Goal: Information Seeking & Learning: Learn about a topic

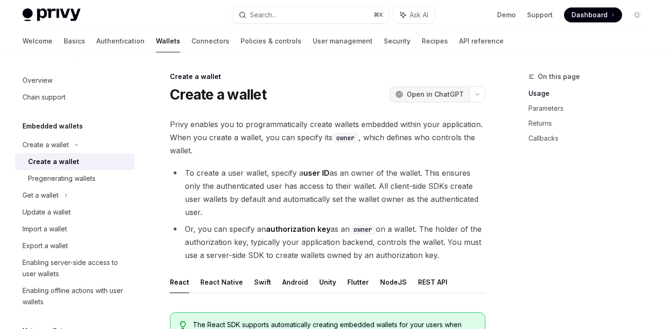
click at [436, 98] on span "Open in ChatGPT" at bounding box center [435, 94] width 57 height 9
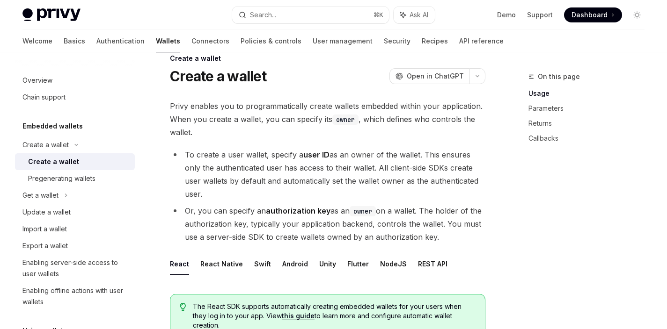
scroll to position [19, 0]
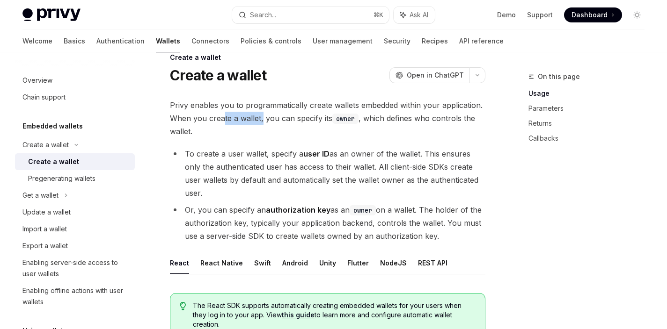
drag, startPoint x: 223, startPoint y: 118, endPoint x: 274, endPoint y: 121, distance: 51.5
click at [268, 120] on span "Privy enables you to programmatically create wallets embedded within your appli…" at bounding box center [327, 118] width 315 height 39
drag, startPoint x: 288, startPoint y: 120, endPoint x: 318, endPoint y: 122, distance: 29.5
click at [317, 122] on span "Privy enables you to programmatically create wallets embedded within your appli…" at bounding box center [327, 118] width 315 height 39
click at [322, 123] on span "Privy enables you to programmatically create wallets embedded within your appli…" at bounding box center [327, 118] width 315 height 39
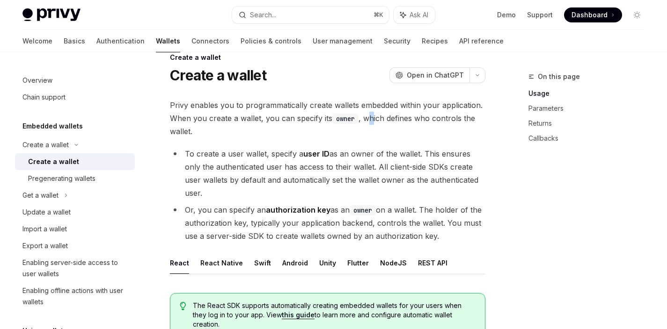
drag, startPoint x: 367, startPoint y: 123, endPoint x: 430, endPoint y: 117, distance: 63.4
click at [430, 117] on span "Privy enables you to programmatically create wallets embedded within your appli…" at bounding box center [327, 118] width 315 height 39
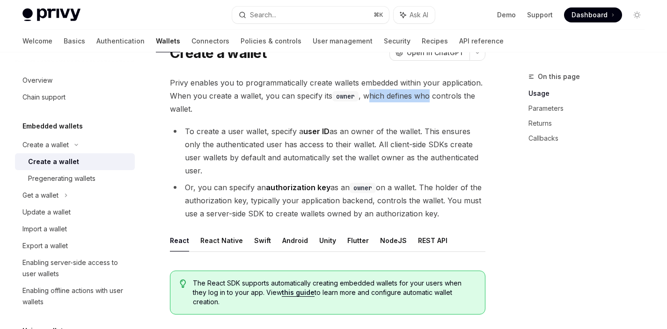
scroll to position [48, 0]
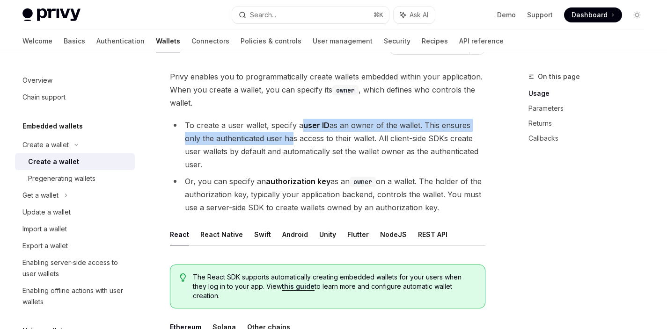
drag, startPoint x: 289, startPoint y: 134, endPoint x: 355, endPoint y: 126, distance: 66.4
click at [349, 126] on li "To create a user wallet, specify a user ID as an owner of the wallet. This ensu…" at bounding box center [327, 145] width 315 height 52
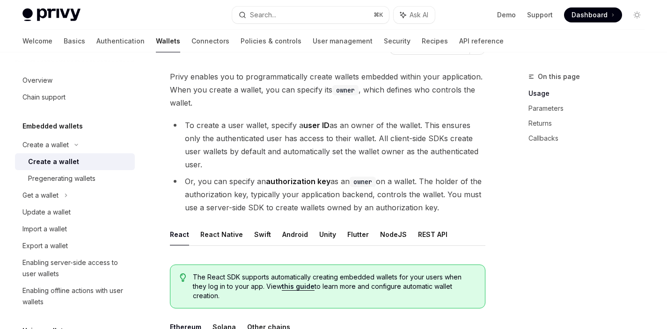
click at [376, 133] on li "To create a user wallet, specify a user ID as an owner of the wallet. This ensu…" at bounding box center [327, 145] width 315 height 52
drag, startPoint x: 404, startPoint y: 129, endPoint x: 438, endPoint y: 129, distance: 34.6
click at [438, 129] on li "To create a user wallet, specify a user ID as an owner of the wallet. This ensu…" at bounding box center [327, 145] width 315 height 52
drag, startPoint x: 215, startPoint y: 142, endPoint x: 283, endPoint y: 139, distance: 68.4
click at [275, 139] on li "To create a user wallet, specify a user ID as an owner of the wallet. This ensu…" at bounding box center [327, 145] width 315 height 52
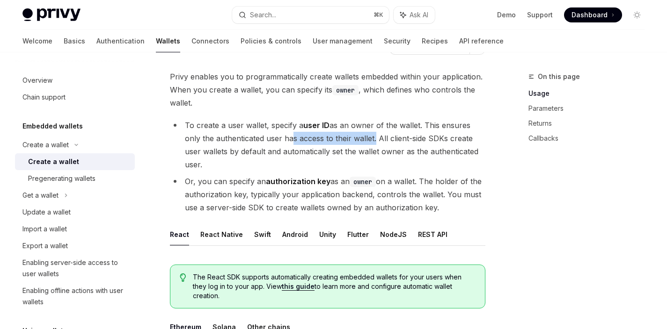
drag, startPoint x: 289, startPoint y: 140, endPoint x: 374, endPoint y: 142, distance: 85.2
click at [373, 142] on li "To create a user wallet, specify a user ID as an owner of the wallet. This ensu…" at bounding box center [327, 145] width 315 height 52
drag, startPoint x: 430, startPoint y: 141, endPoint x: 452, endPoint y: 138, distance: 22.1
click at [451, 138] on li "To create a user wallet, specify a user ID as an owner of the wallet. This ensu…" at bounding box center [327, 145] width 315 height 52
drag, startPoint x: 210, startPoint y: 154, endPoint x: 234, endPoint y: 149, distance: 24.3
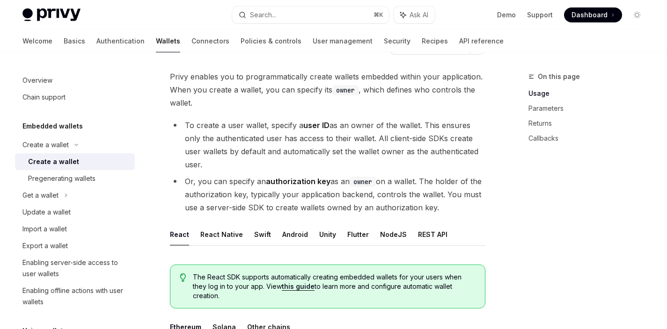
click at [229, 150] on li "To create a user wallet, specify a user ID as an owner of the wallet. This ensu…" at bounding box center [327, 145] width 315 height 52
drag, startPoint x: 240, startPoint y: 150, endPoint x: 284, endPoint y: 149, distance: 44.4
click at [283, 148] on li "To create a user wallet, specify a user ID as an owner of the wallet. This ensu…" at bounding box center [327, 145] width 315 height 52
drag, startPoint x: 307, startPoint y: 150, endPoint x: 357, endPoint y: 151, distance: 50.1
click at [351, 150] on li "To create a user wallet, specify a user ID as an owner of the wallet. This ensu…" at bounding box center [327, 145] width 315 height 52
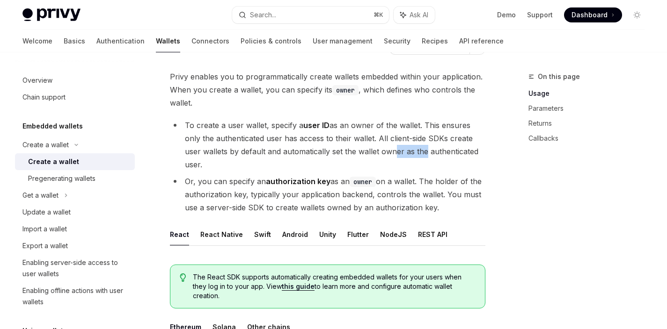
drag, startPoint x: 392, startPoint y: 151, endPoint x: 425, endPoint y: 151, distance: 33.7
click at [424, 151] on li "To create a user wallet, specify a user ID as an owner of the wallet. This ensu…" at bounding box center [327, 145] width 315 height 52
click at [434, 151] on li "To create a user wallet, specify a user ID as an owner of the wallet. This ensu…" at bounding box center [327, 145] width 315 height 52
drag, startPoint x: 191, startPoint y: 180, endPoint x: 228, endPoint y: 178, distance: 36.6
click at [228, 178] on li "Or, you can specify an authorization key as an owner on a wallet. The holder of…" at bounding box center [327, 194] width 315 height 39
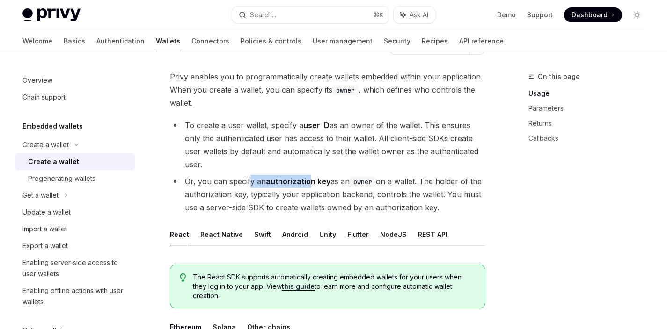
drag, startPoint x: 248, startPoint y: 180, endPoint x: 309, endPoint y: 181, distance: 60.8
click at [308, 181] on li "Or, you can specify an authorization key as an owner on a wallet. The holder of…" at bounding box center [327, 194] width 315 height 39
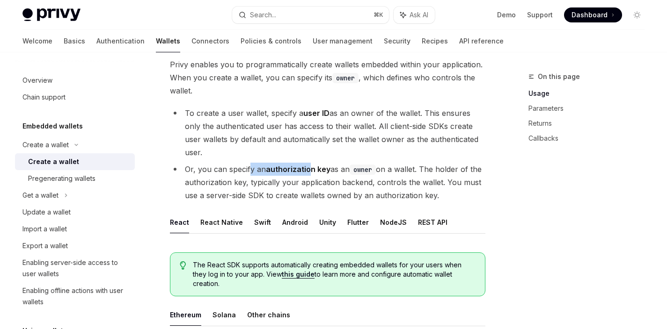
scroll to position [118, 0]
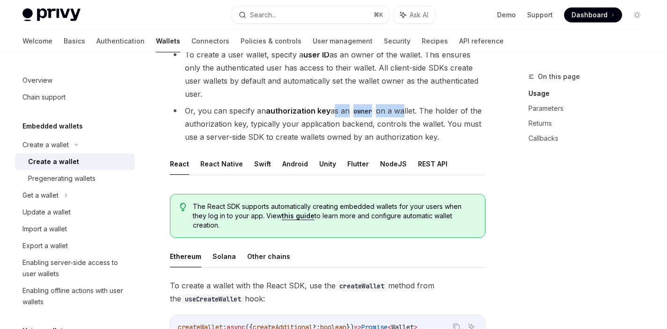
drag, startPoint x: 333, startPoint y: 113, endPoint x: 408, endPoint y: 116, distance: 75.4
click at [403, 116] on li "Or, you can specify an authorization key as an owner on a wallet. The holder of…" at bounding box center [327, 123] width 315 height 39
drag, startPoint x: 218, startPoint y: 118, endPoint x: 252, endPoint y: 120, distance: 33.3
click at [245, 118] on li "Or, you can specify an authorization key as an owner on a wallet. The holder of…" at bounding box center [327, 123] width 315 height 39
drag, startPoint x: 276, startPoint y: 123, endPoint x: 328, endPoint y: 124, distance: 51.9
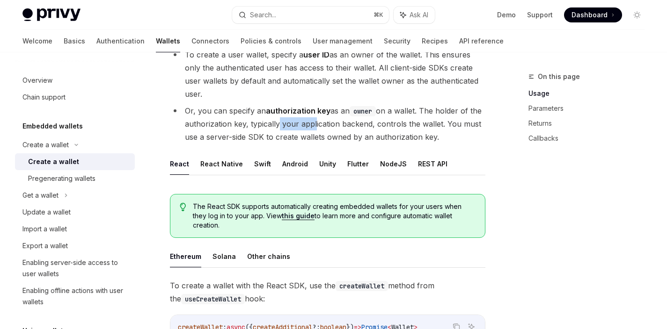
click at [327, 124] on li "Or, you can specify an authorization key as an owner on a wallet. The holder of…" at bounding box center [327, 123] width 315 height 39
drag, startPoint x: 196, startPoint y: 138, endPoint x: 294, endPoint y: 137, distance: 98.2
click at [292, 137] on li "Or, you can specify an authorization key as an owner on a wallet. The holder of…" at bounding box center [327, 123] width 315 height 39
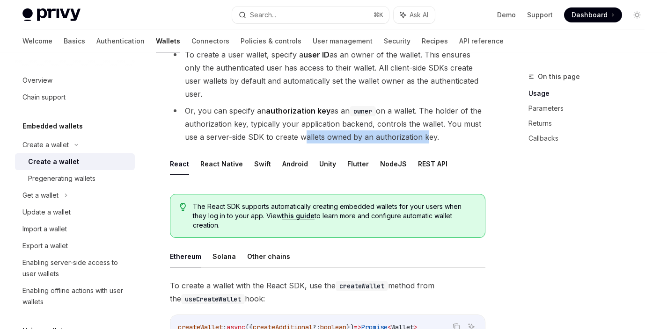
drag, startPoint x: 299, startPoint y: 138, endPoint x: 422, endPoint y: 141, distance: 122.1
click at [422, 141] on li "Or, you can specify an authorization key as an owner on a wallet. The holder of…" at bounding box center [327, 123] width 315 height 39
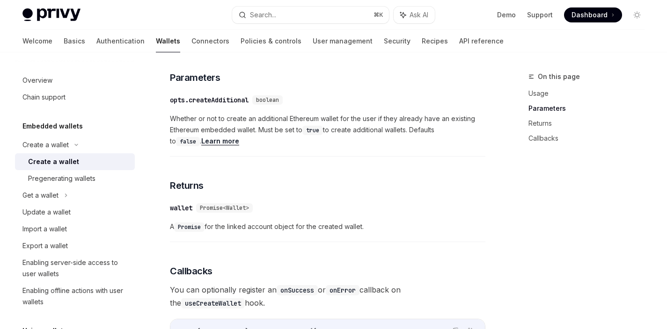
scroll to position [576, 0]
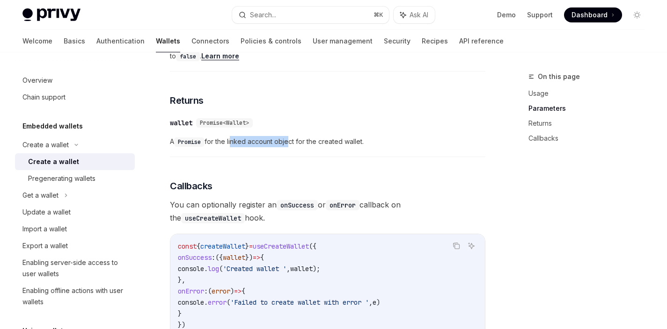
drag, startPoint x: 236, startPoint y: 141, endPoint x: 319, endPoint y: 146, distance: 82.5
click at [319, 146] on span "A Promise for the linked account object for the created wallet." at bounding box center [327, 141] width 315 height 11
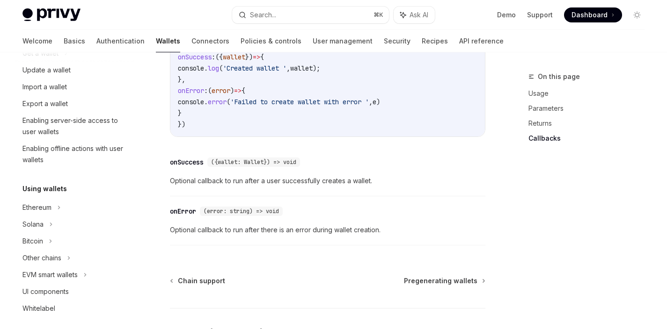
scroll to position [165, 0]
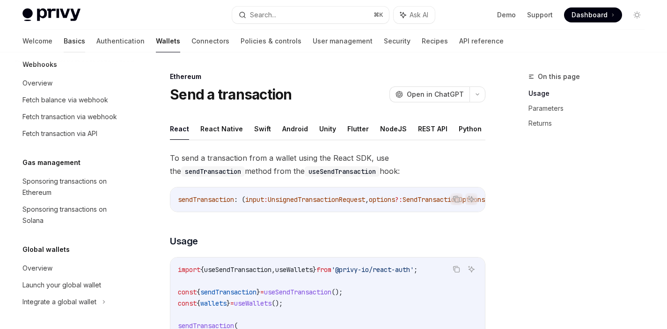
click at [64, 40] on link "Basics" at bounding box center [75, 41] width 22 height 22
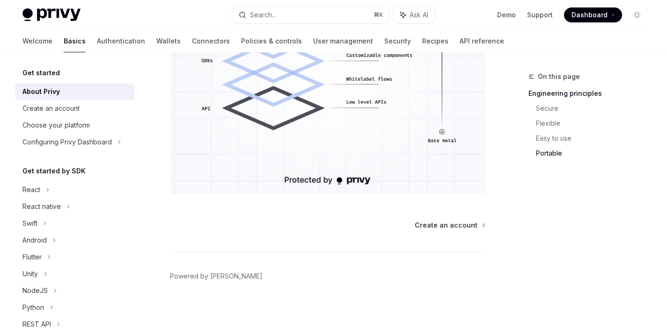
scroll to position [905, 0]
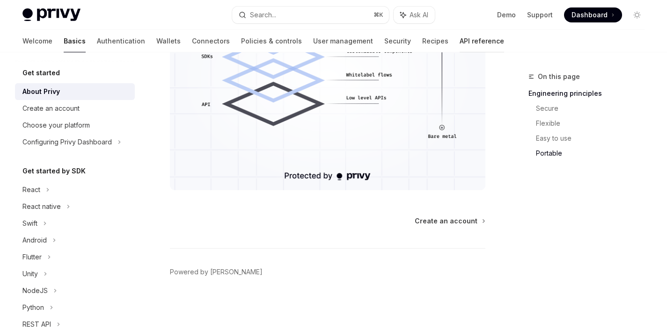
click at [459, 44] on link "API reference" at bounding box center [481, 41] width 44 height 22
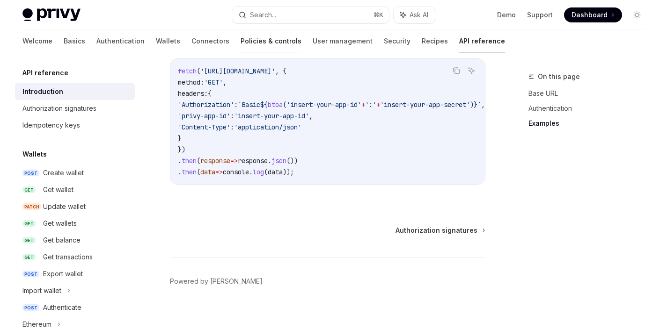
click at [240, 47] on link "Policies & controls" at bounding box center [270, 41] width 61 height 22
type textarea "*"
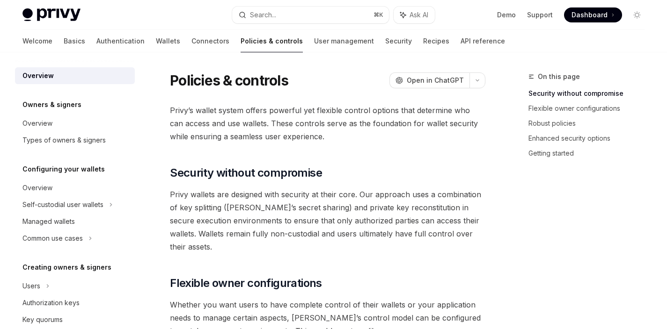
click at [574, 15] on span "Dashboard" at bounding box center [589, 14] width 36 height 9
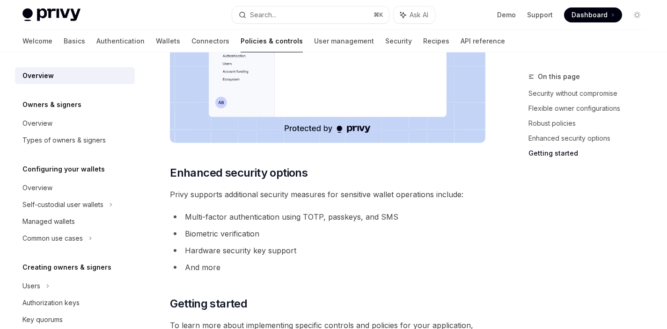
scroll to position [842, 0]
